Goal: Task Accomplishment & Management: Use online tool/utility

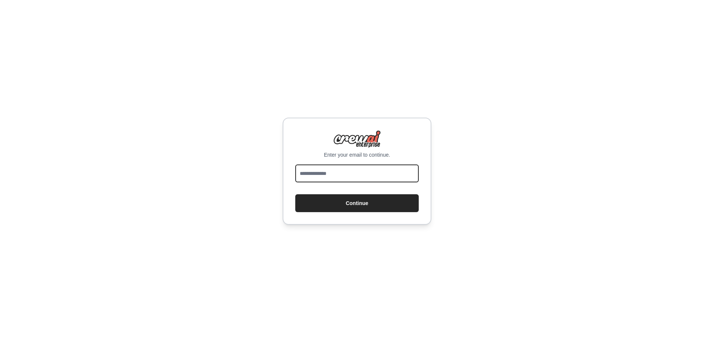
click at [353, 180] on input "email" at bounding box center [356, 173] width 123 height 18
type input "**********"
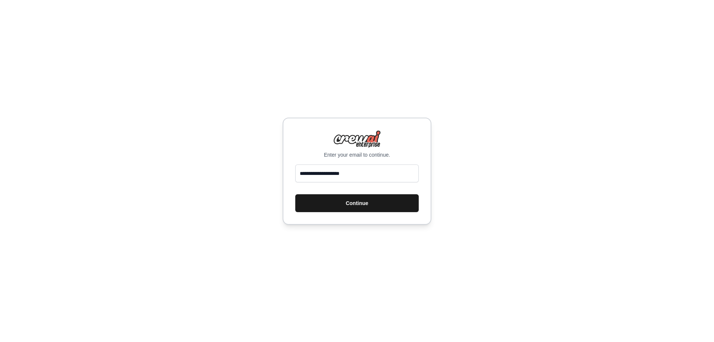
click at [352, 200] on button "Continue" at bounding box center [356, 203] width 123 height 18
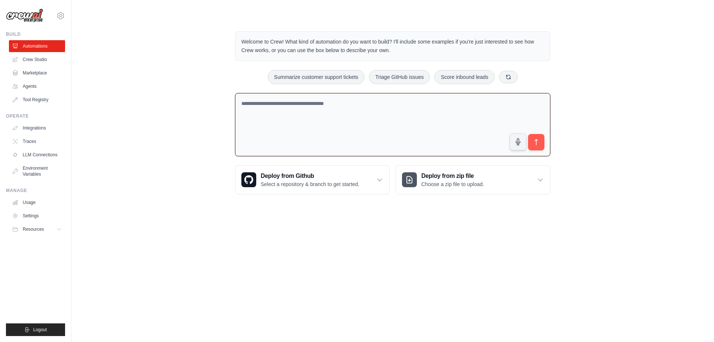
click at [260, 136] on textarea at bounding box center [392, 125] width 315 height 64
click at [292, 105] on textarea at bounding box center [392, 125] width 315 height 64
click at [380, 183] on icon at bounding box center [379, 179] width 7 height 7
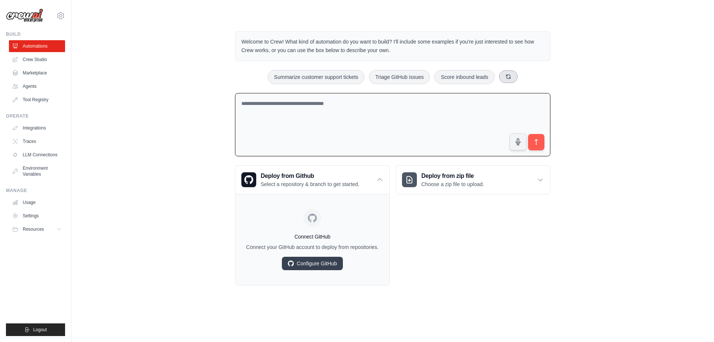
click at [502, 81] on button at bounding box center [508, 76] width 19 height 13
click at [520, 79] on icon at bounding box center [518, 77] width 6 height 6
click at [519, 78] on button at bounding box center [514, 76] width 19 height 13
click at [381, 80] on button "Automate social media posting" at bounding box center [373, 77] width 84 height 14
type textarea "**********"
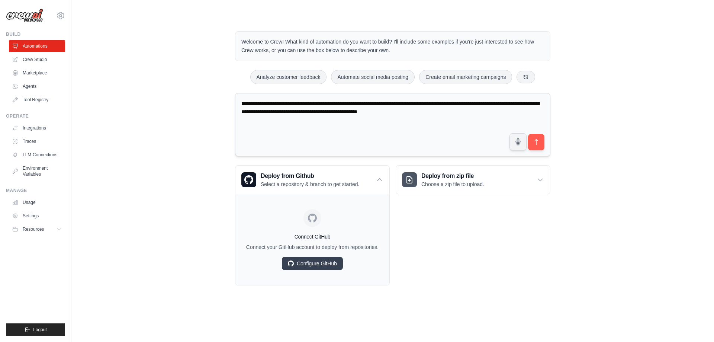
click at [262, 100] on textarea "**********" at bounding box center [392, 125] width 315 height 64
click at [536, 142] on icon "submit" at bounding box center [536, 142] width 3 height 6
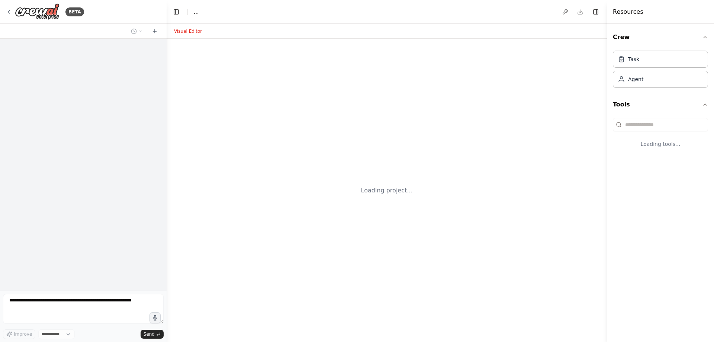
select select "****"
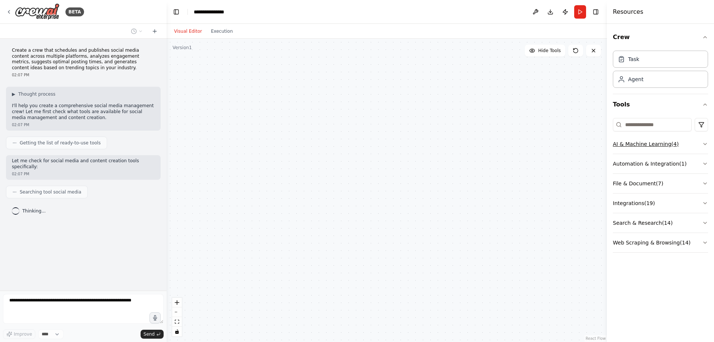
click at [702, 147] on button "AI & Machine Learning ( 4 )" at bounding box center [660, 143] width 95 height 19
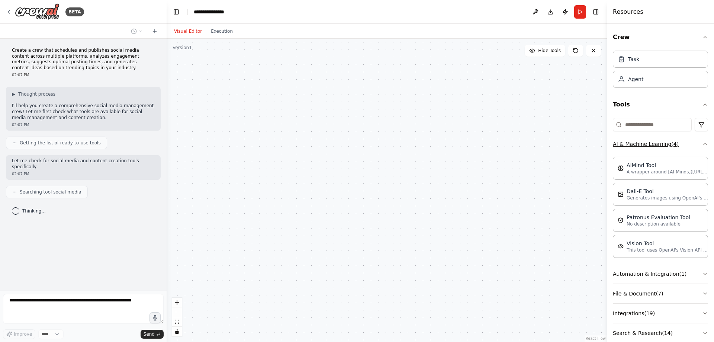
click at [702, 147] on button "AI & Machine Learning ( 4 )" at bounding box center [660, 143] width 95 height 19
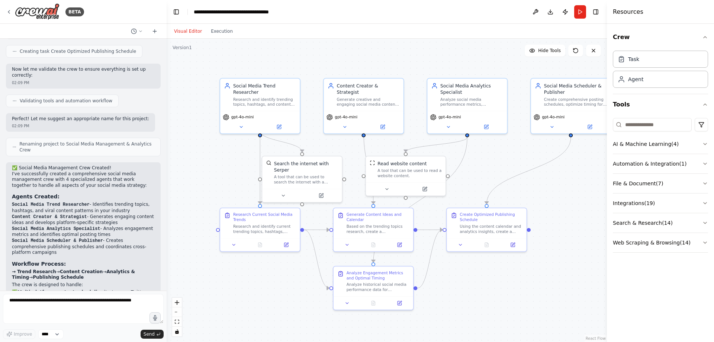
scroll to position [442, 0]
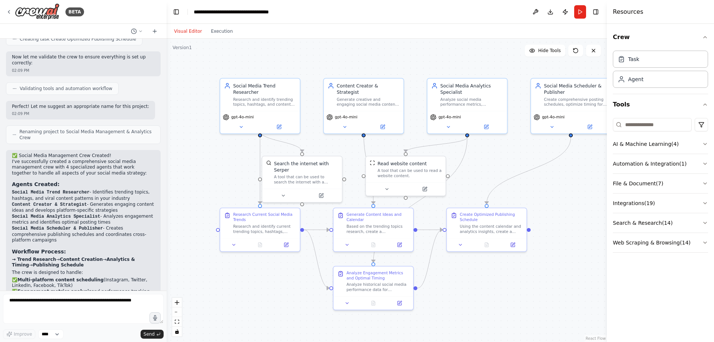
click at [18, 159] on p "I've successfully created a comprehensive social media management crew with 4 s…" at bounding box center [83, 167] width 143 height 17
click at [28, 190] on code "Social Media Trend Researcher" at bounding box center [51, 192] width 78 height 5
click at [264, 96] on div "Research and identify trending topics, hashtags, and content themes in {industr…" at bounding box center [264, 101] width 63 height 10
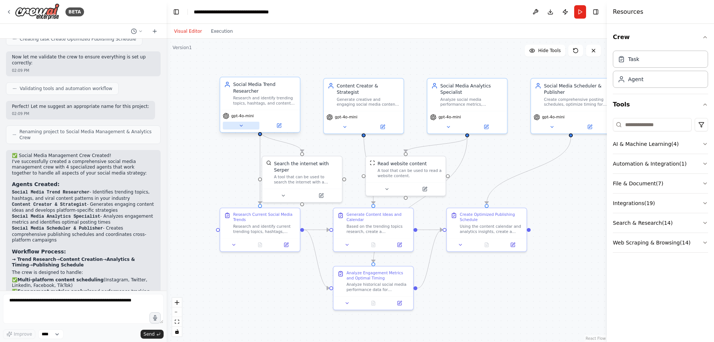
click at [242, 123] on icon at bounding box center [240, 125] width 5 height 5
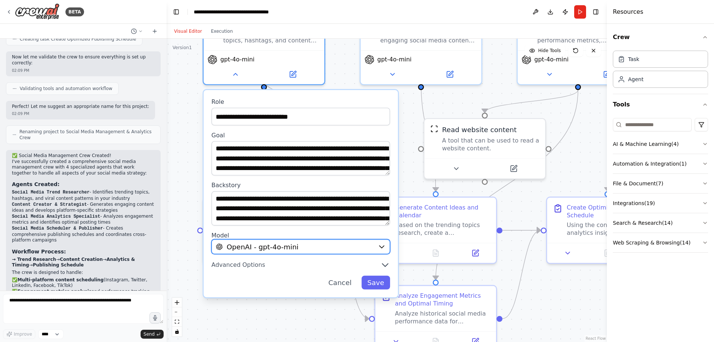
click at [337, 242] on div "OpenAI - gpt-4o-mini" at bounding box center [295, 247] width 158 height 10
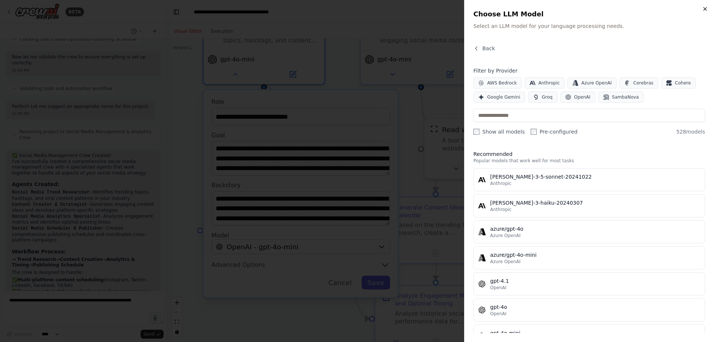
click at [710, 5] on div "Close Choose LLM Model Select an LLM model for your language processing needs. …" at bounding box center [589, 171] width 250 height 342
click at [706, 7] on icon "button" at bounding box center [705, 9] width 6 height 6
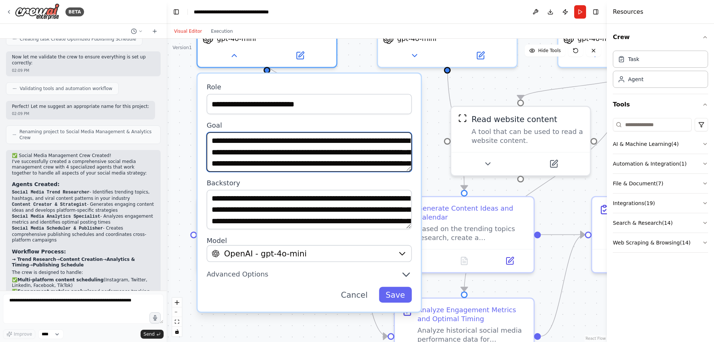
click at [264, 133] on textarea "**********" at bounding box center [309, 151] width 205 height 39
click at [287, 145] on textarea "**********" at bounding box center [309, 151] width 205 height 39
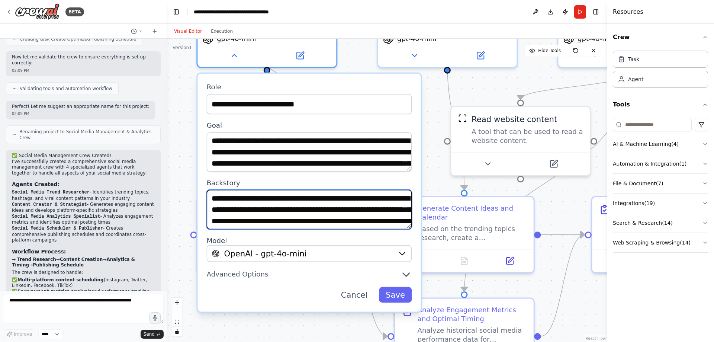
click at [280, 190] on textarea "**********" at bounding box center [309, 209] width 205 height 39
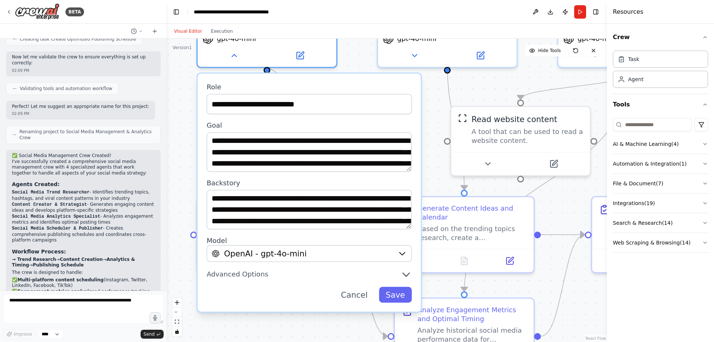
click at [289, 314] on div ".deletable-edge-delete-btn { width: 20px; height: 20px; border: 0px solid #ffff…" at bounding box center [387, 190] width 440 height 303
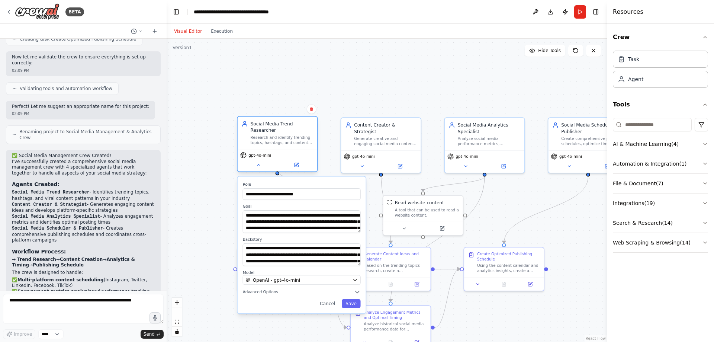
click at [280, 136] on div "Research and identify trending topics, hashtags, and content themes in {industr…" at bounding box center [282, 140] width 63 height 10
click at [274, 176] on div "**********" at bounding box center [301, 245] width 129 height 138
click at [274, 181] on label "Role" at bounding box center [302, 183] width 118 height 5
click at [211, 178] on div ".deletable-edge-delete-btn { width: 20px; height: 20px; border: 0px solid #ffff…" at bounding box center [387, 190] width 440 height 303
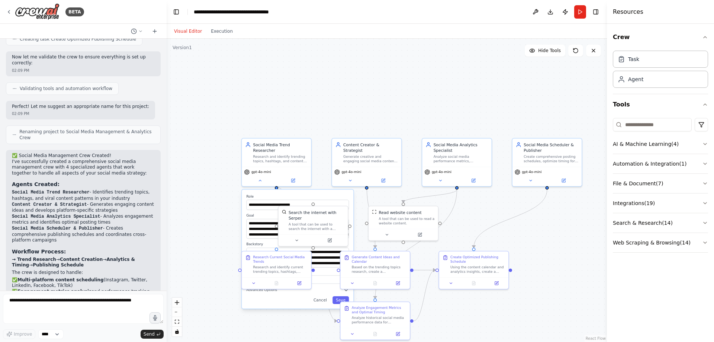
click at [345, 298] on div "**********" at bounding box center [298, 248] width 112 height 119
click at [343, 296] on button "Save" at bounding box center [340, 300] width 16 height 8
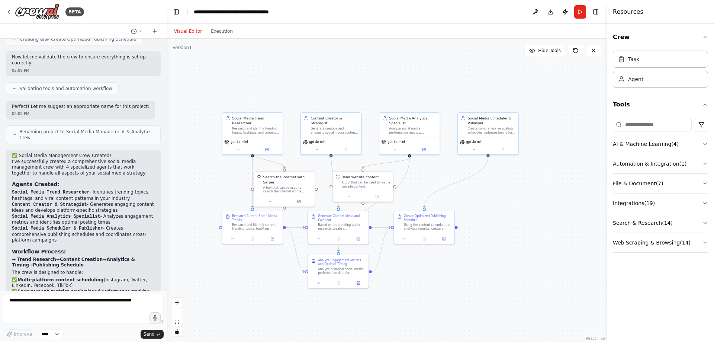
drag, startPoint x: 513, startPoint y: 254, endPoint x: 490, endPoint y: 218, distance: 42.3
click at [490, 218] on div ".deletable-edge-delete-btn { width: 20px; height: 20px; border: 0px solid #ffff…" at bounding box center [387, 190] width 440 height 303
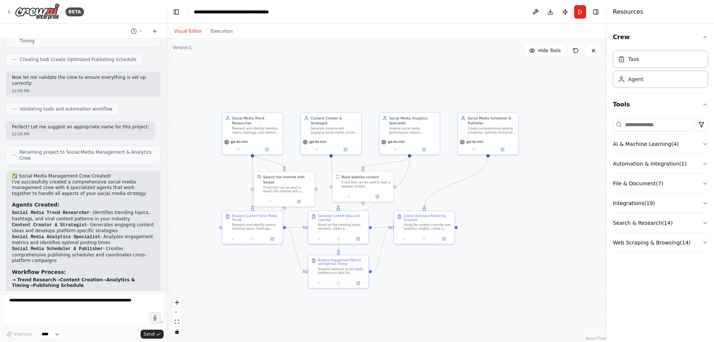
scroll to position [479, 0]
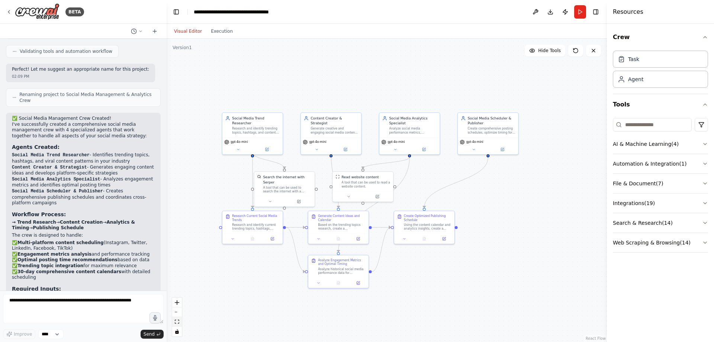
click at [178, 319] on icon "fit view" at bounding box center [177, 321] width 4 height 4
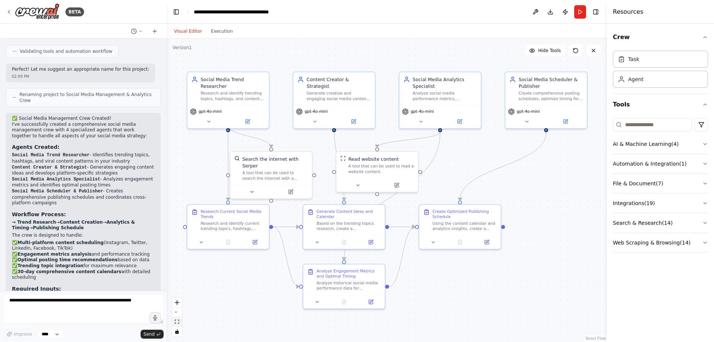
drag, startPoint x: 163, startPoint y: 322, endPoint x: 175, endPoint y: 320, distance: 12.1
click at [175, 320] on div "BETA Create a crew that schedules and publishes social media content across mul…" at bounding box center [357, 171] width 714 height 342
click at [55, 335] on select "****" at bounding box center [50, 334] width 25 height 10
click at [91, 317] on textarea at bounding box center [83, 309] width 161 height 30
click at [179, 303] on icon "zoom in" at bounding box center [177, 302] width 4 height 4
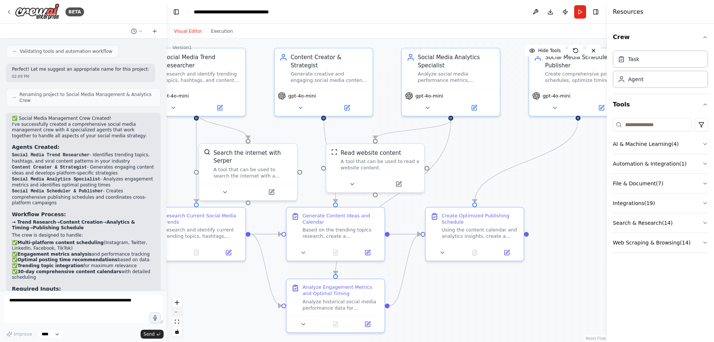
click at [179, 313] on button "zoom out" at bounding box center [177, 312] width 10 height 10
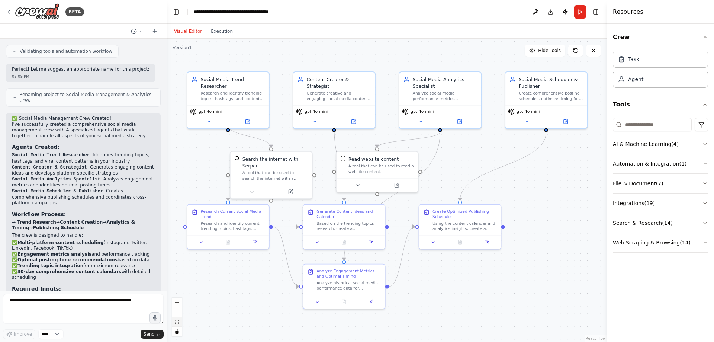
click at [176, 324] on button "fit view" at bounding box center [177, 322] width 10 height 10
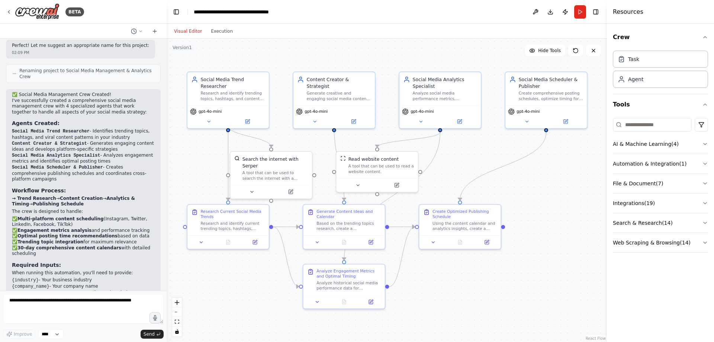
scroll to position [517, 0]
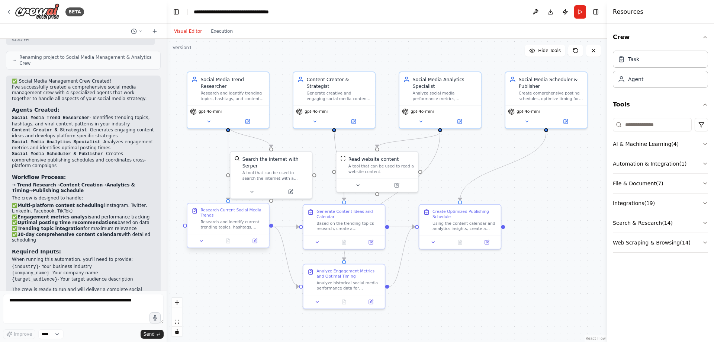
click at [232, 221] on div "Research and identify current trending topics, hashtags, content formats, and v…" at bounding box center [232, 224] width 64 height 11
click at [230, 224] on div "Research and identify current trending topics, hashtags, content formats, and v…" at bounding box center [232, 224] width 64 height 11
click at [254, 241] on icon at bounding box center [255, 241] width 4 height 4
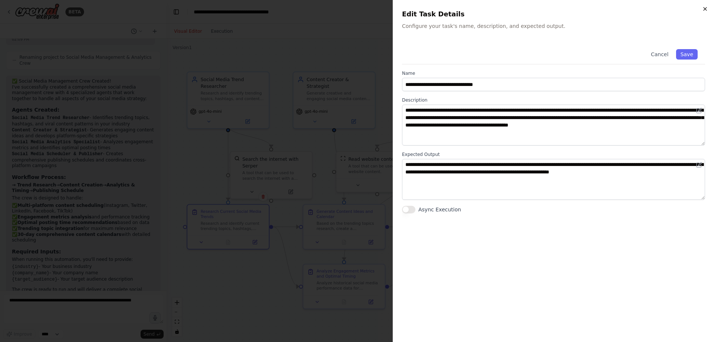
click at [703, 6] on icon "button" at bounding box center [705, 9] width 6 height 6
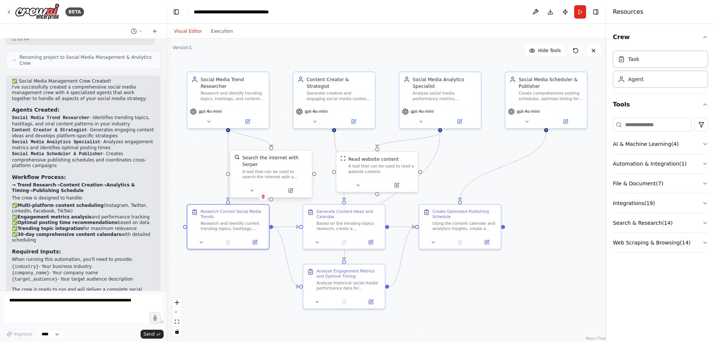
click at [257, 171] on div "A tool that can be used to search the internet with a search_query. Supports di…" at bounding box center [274, 174] width 65 height 11
click at [292, 188] on icon at bounding box center [293, 190] width 5 height 5
click at [293, 189] on icon at bounding box center [294, 191] width 4 height 4
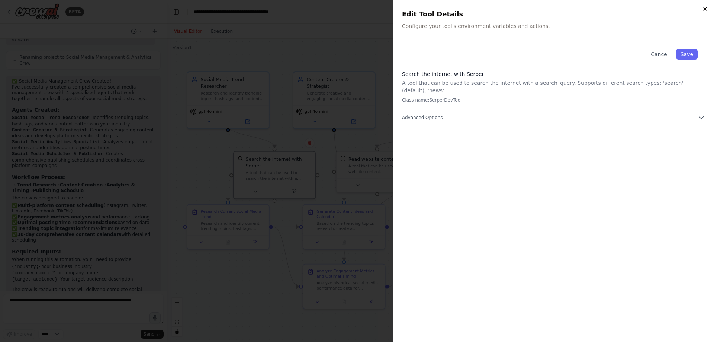
click at [704, 9] on icon "button" at bounding box center [705, 9] width 6 height 6
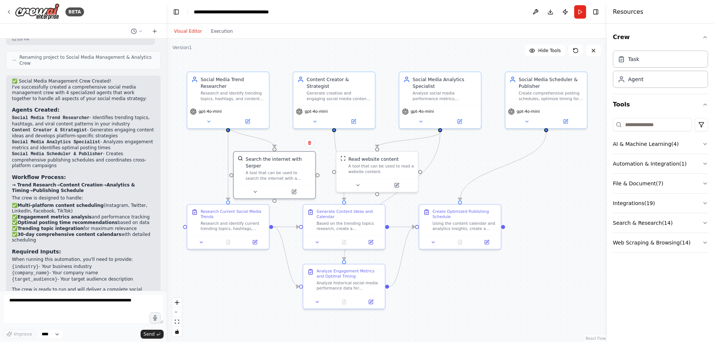
click at [100, 182] on strong "Analytics & Timing" at bounding box center [73, 187] width 123 height 11
click at [17, 301] on textarea at bounding box center [83, 309] width 161 height 30
click at [598, 14] on button "Toggle Right Sidebar" at bounding box center [596, 12] width 10 height 10
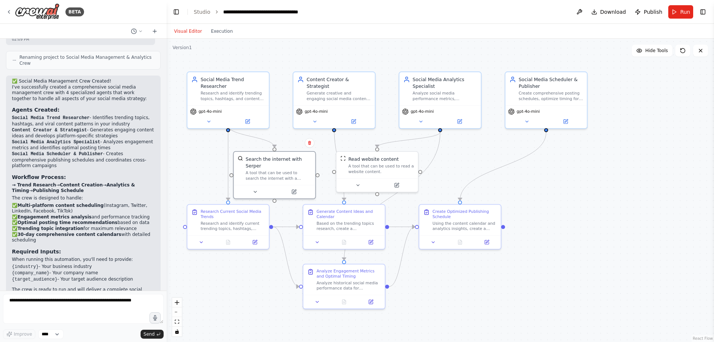
click at [696, 15] on header "**********" at bounding box center [440, 12] width 547 height 24
click at [701, 15] on button "Toggle Right Sidebar" at bounding box center [703, 12] width 10 height 10
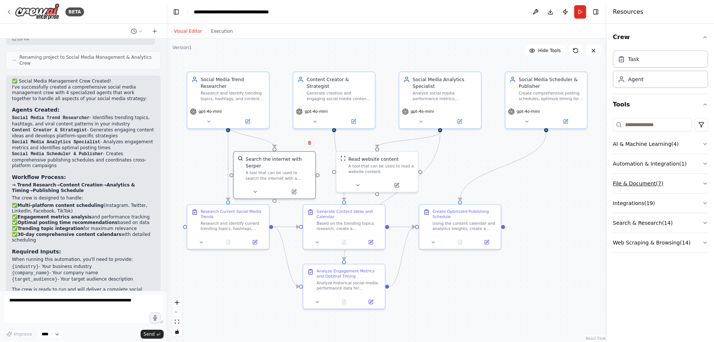
click at [697, 178] on button "File & Document ( 7 )" at bounding box center [660, 183] width 95 height 19
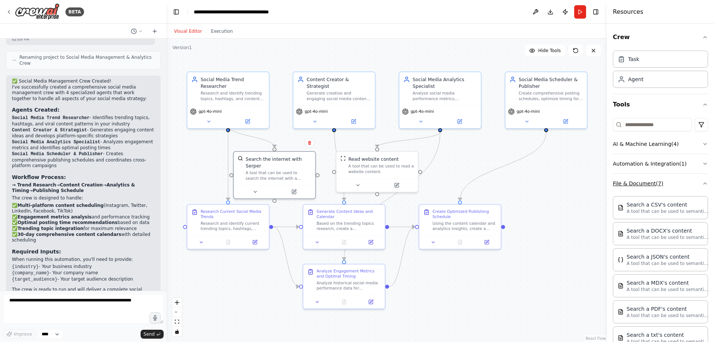
click at [695, 177] on button "File & Document ( 7 )" at bounding box center [660, 183] width 95 height 19
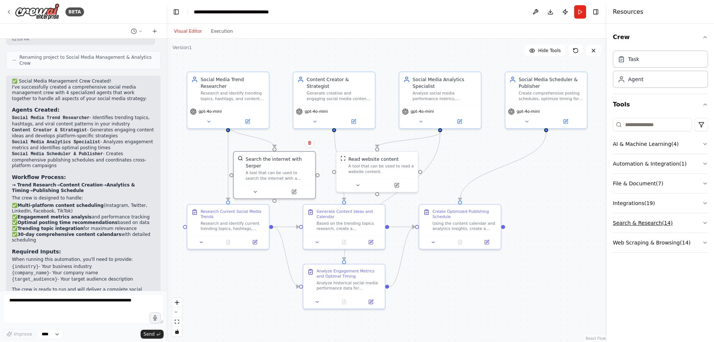
click at [681, 220] on button "Search & Research ( 14 )" at bounding box center [660, 222] width 95 height 19
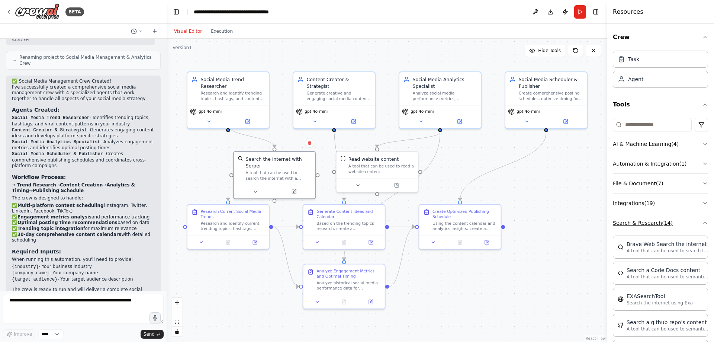
scroll to position [149, 0]
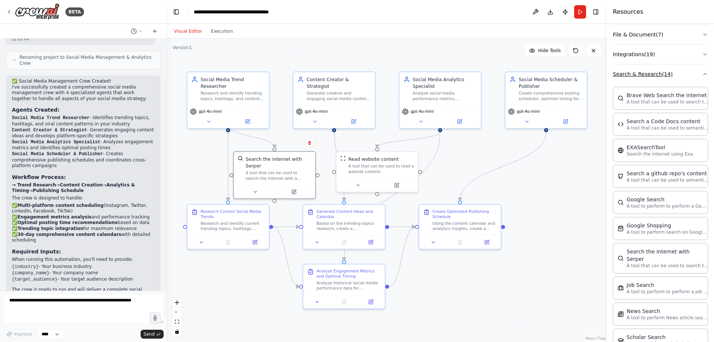
click at [698, 70] on button "Search & Research ( 14 )" at bounding box center [660, 73] width 95 height 19
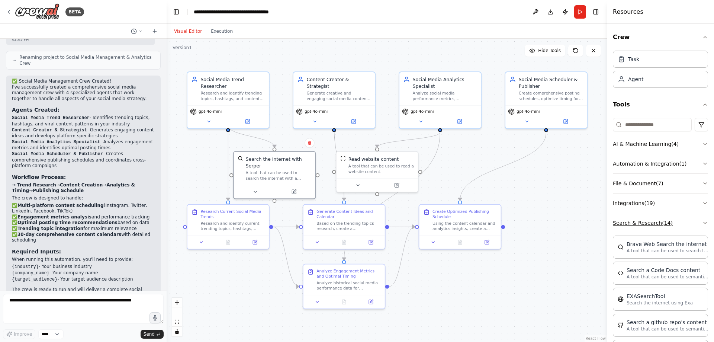
scroll to position [0, 0]
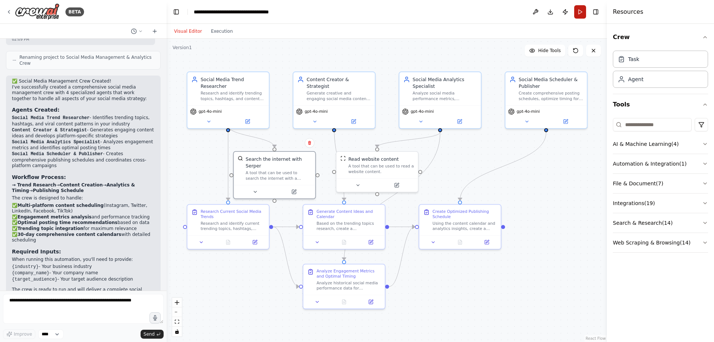
click at [579, 13] on button "Run" at bounding box center [580, 11] width 12 height 13
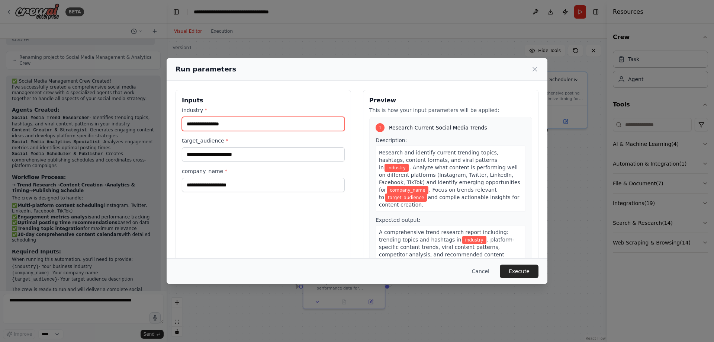
click at [220, 128] on input "industry *" at bounding box center [263, 124] width 163 height 14
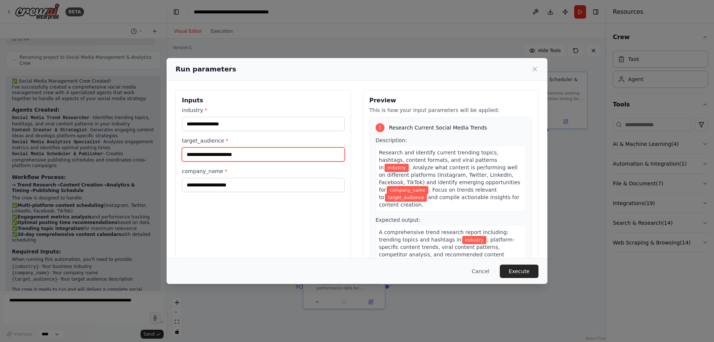
click at [221, 149] on input "target_audience *" at bounding box center [263, 154] width 163 height 14
click at [224, 171] on label "company_name *" at bounding box center [263, 170] width 163 height 7
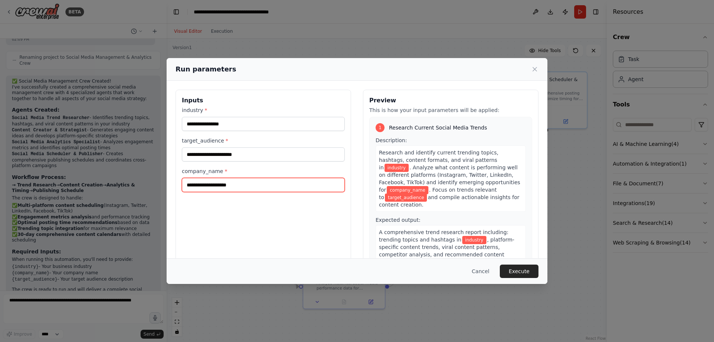
click at [224, 178] on input "company_name *" at bounding box center [263, 185] width 163 height 14
drag, startPoint x: 376, startPoint y: 153, endPoint x: 474, endPoint y: 194, distance: 105.7
click at [474, 194] on div "Research and identify current trending topics, hashtags, content formats, and v…" at bounding box center [451, 178] width 150 height 66
click at [444, 165] on span ". Analyze what content is performing well on different platforms (Instagram, Tw…" at bounding box center [449, 178] width 141 height 28
click at [469, 41] on div "Run parameters Inputs industry * target_audience * company_name * Preview This …" at bounding box center [357, 171] width 714 height 342
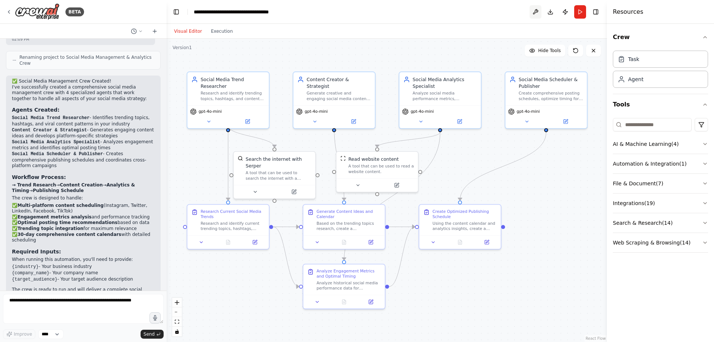
click at [534, 11] on button at bounding box center [536, 11] width 12 height 13
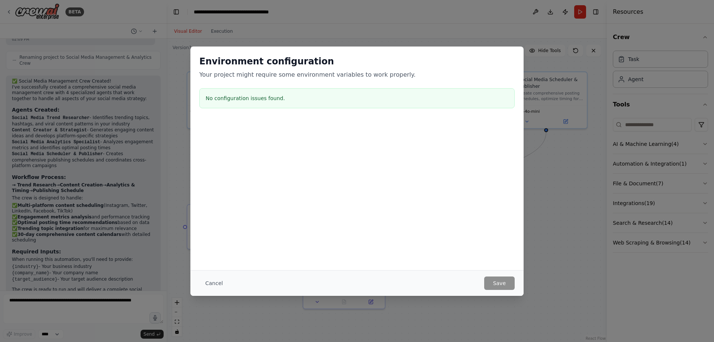
click at [23, 10] on div "Environment configuration Your project might require some environment variables…" at bounding box center [357, 171] width 714 height 342
click at [555, 258] on div "Environment configuration Your project might require some environment variables…" at bounding box center [357, 171] width 714 height 342
click at [305, 43] on div "Environment configuration Your project might require some environment variables…" at bounding box center [357, 171] width 714 height 342
click at [207, 285] on button "Cancel" at bounding box center [213, 282] width 29 height 13
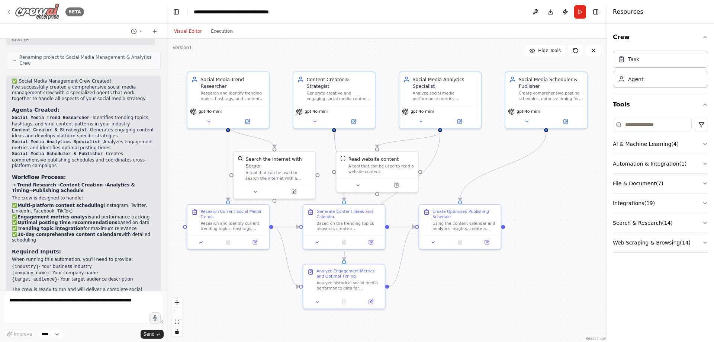
click at [42, 14] on img at bounding box center [37, 11] width 45 height 17
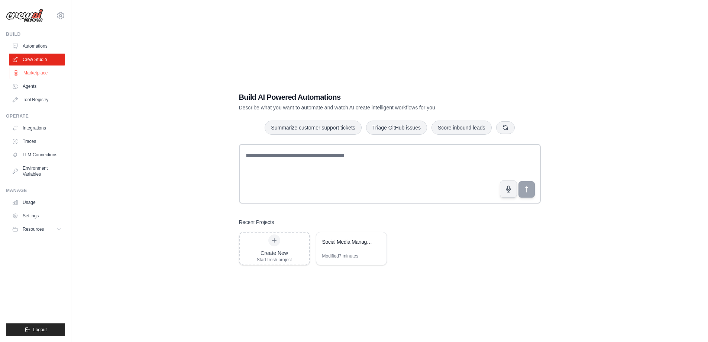
click at [46, 73] on link "Marketplace" at bounding box center [38, 73] width 56 height 12
click at [38, 89] on link "Agents" at bounding box center [38, 86] width 56 height 12
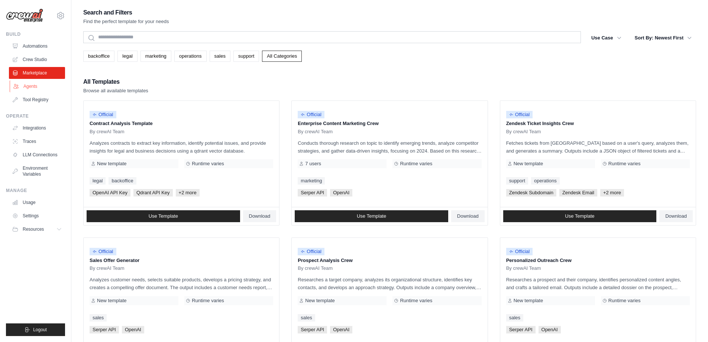
click at [28, 87] on link "Agents" at bounding box center [38, 86] width 56 height 12
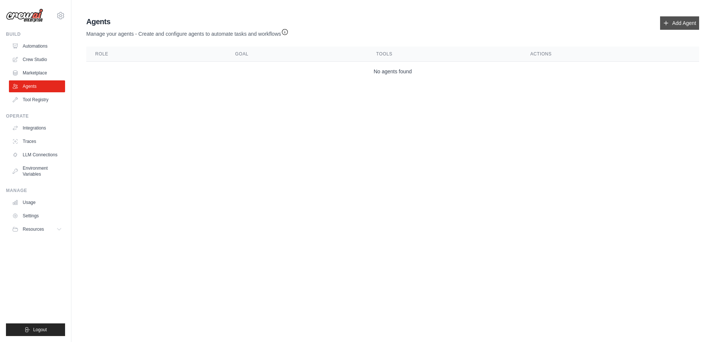
click at [685, 21] on link "Add Agent" at bounding box center [679, 22] width 39 height 13
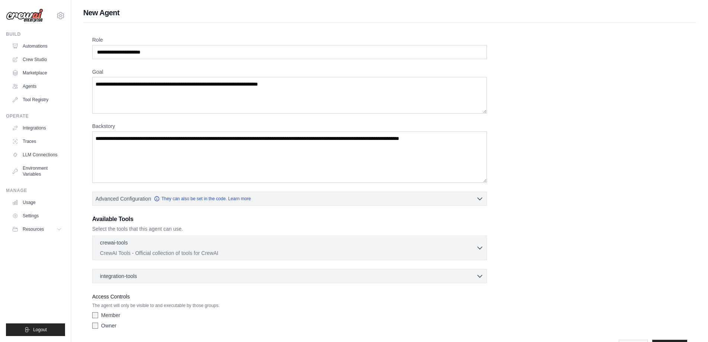
scroll to position [24, 0]
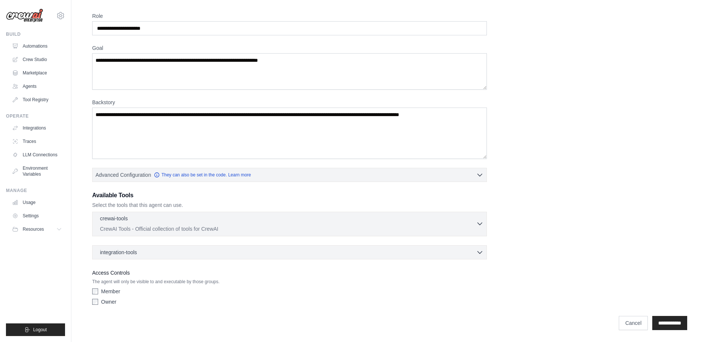
click at [138, 227] on p "CrewAI Tools - Official collection of tools for CrewAI" at bounding box center [288, 228] width 376 height 7
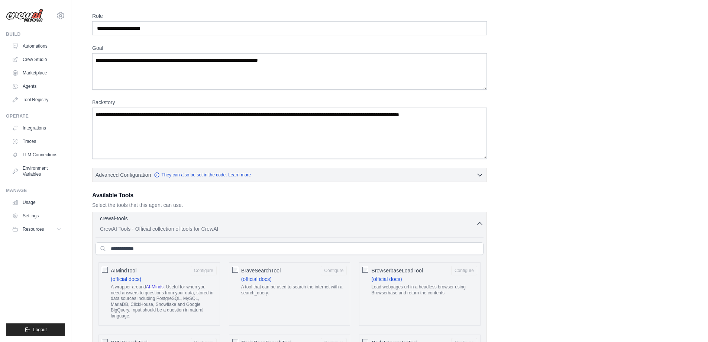
click at [147, 224] on div "crewai-tools 0 selected CrewAI Tools - Official collection of tools for CrewAI" at bounding box center [288, 224] width 376 height 18
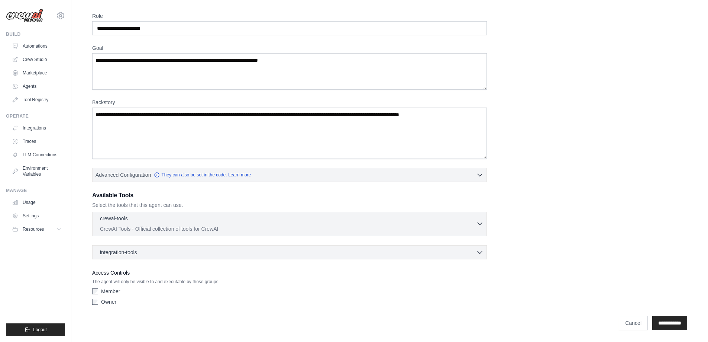
click at [148, 223] on div "crewai-tools 0 selected CrewAI Tools - Official collection of tools for CrewAI" at bounding box center [288, 224] width 376 height 18
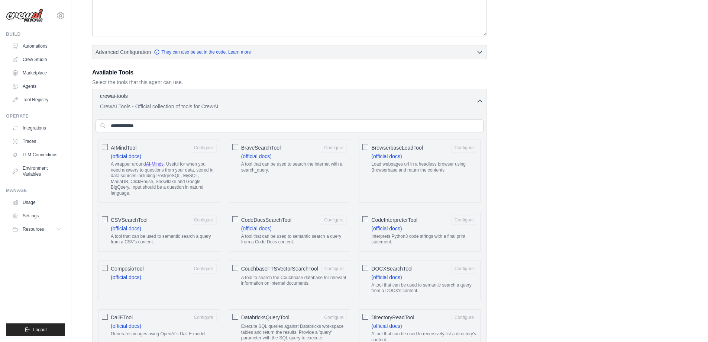
scroll to position [210, 0]
